Goal: Task Accomplishment & Management: Manage account settings

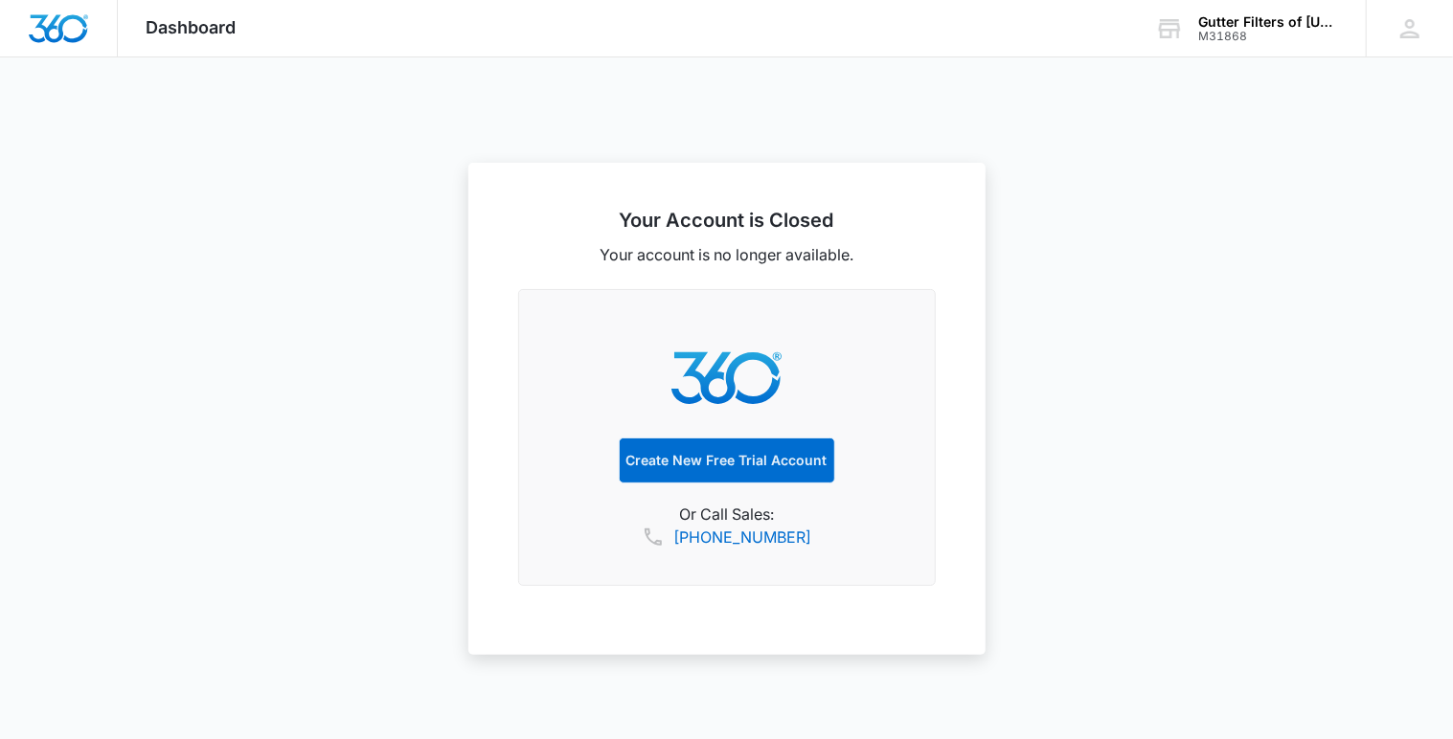
click at [223, 167] on div at bounding box center [726, 369] width 1453 height 739
